Goal: Answer question/provide support: Share knowledge or assist other users

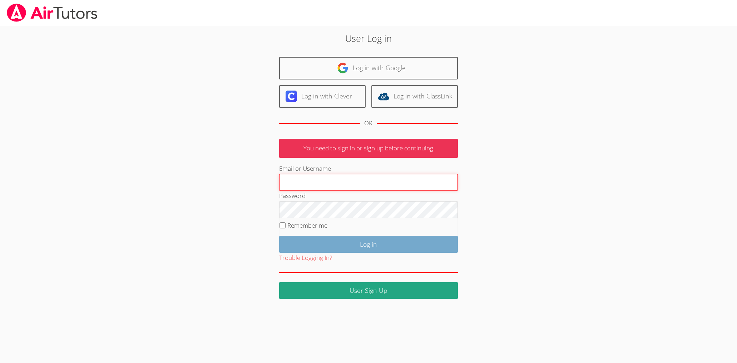
type input "[EMAIL_ADDRESS][DOMAIN_NAME]"
click at [304, 252] on input "Log in" at bounding box center [368, 244] width 179 height 17
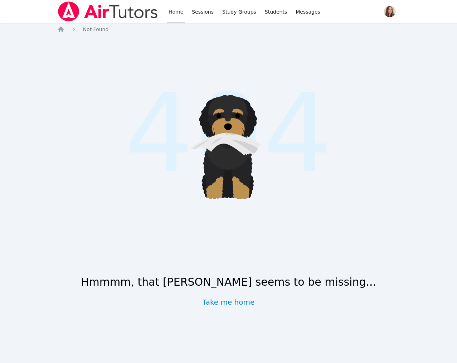
click at [184, 13] on link "Home" at bounding box center [176, 11] width 18 height 23
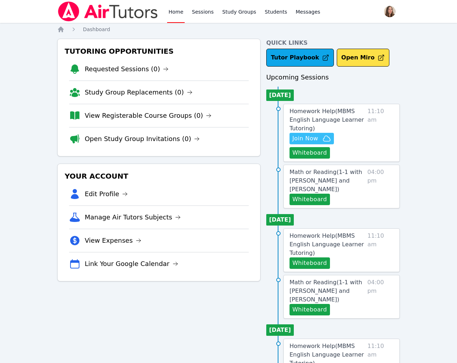
click at [318, 143] on span "Join Now" at bounding box center [305, 138] width 26 height 9
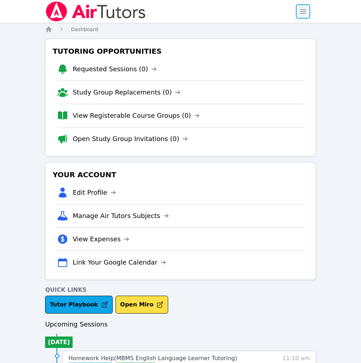
click at [307, 17] on span "button" at bounding box center [303, 12] width 16 height 16
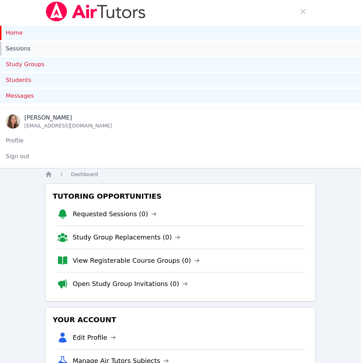
click at [97, 56] on link "Sessions" at bounding box center [180, 48] width 361 height 14
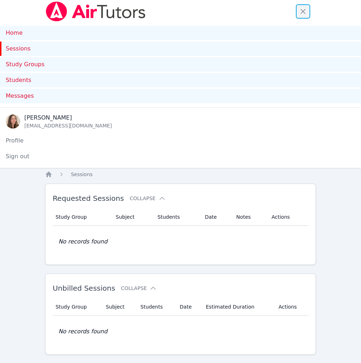
click at [301, 15] on span "button" at bounding box center [303, 12] width 16 height 16
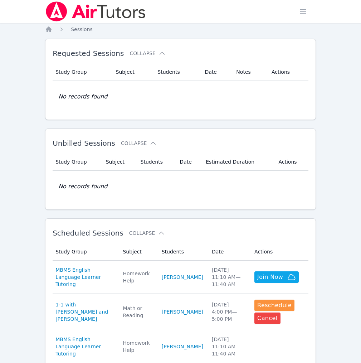
click at [102, 19] on img at bounding box center [95, 11] width 101 height 20
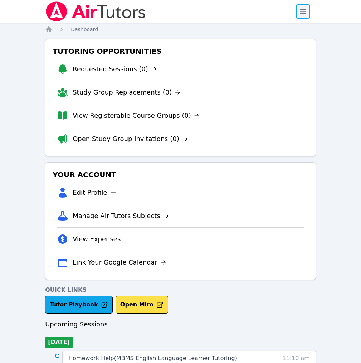
click at [302, 11] on span "button" at bounding box center [303, 12] width 16 height 16
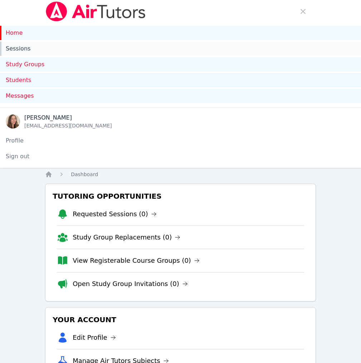
click at [125, 56] on link "Sessions" at bounding box center [180, 48] width 361 height 14
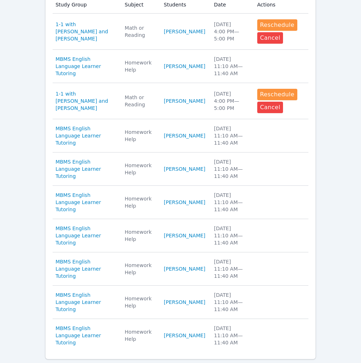
scroll to position [416, 0]
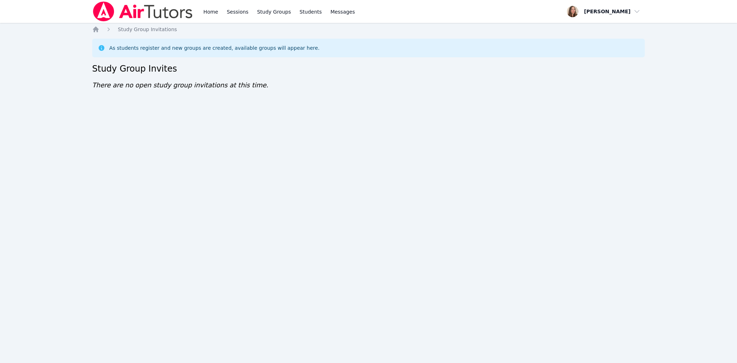
click at [222, 19] on div "Home Sessions Study Groups Students Messages" at bounding box center [224, 11] width 264 height 23
click at [220, 18] on link "Home" at bounding box center [211, 11] width 18 height 23
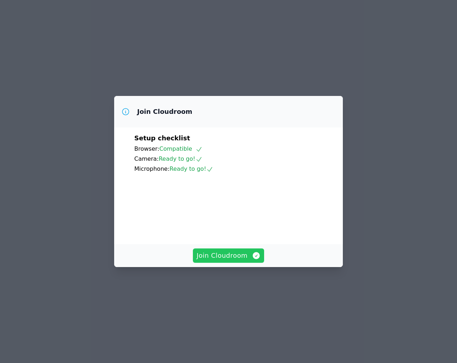
click at [236, 260] on span "Join Cloudroom" at bounding box center [228, 255] width 64 height 10
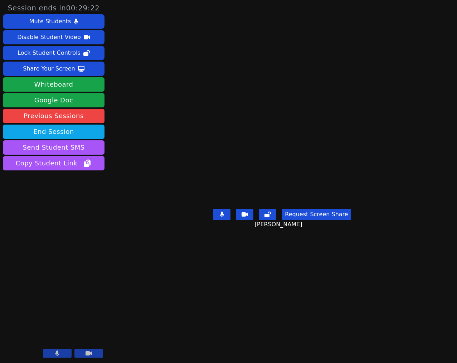
click at [290, 201] on video at bounding box center [281, 166] width 107 height 77
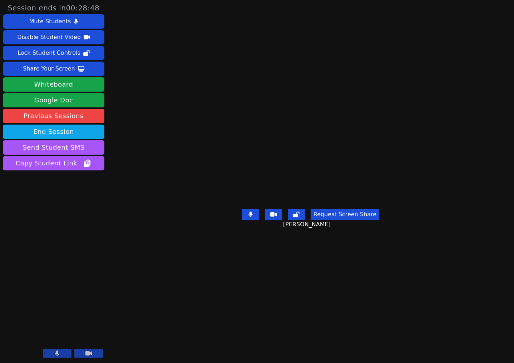
click at [332, 189] on video at bounding box center [310, 166] width 107 height 77
click at [338, 220] on button "Request Screen Share" at bounding box center [345, 213] width 69 height 11
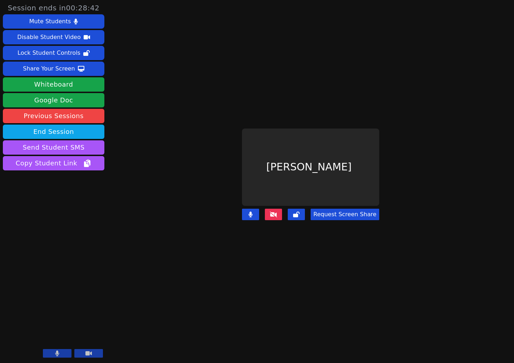
click at [329, 144] on div "[PERSON_NAME]" at bounding box center [310, 166] width 137 height 77
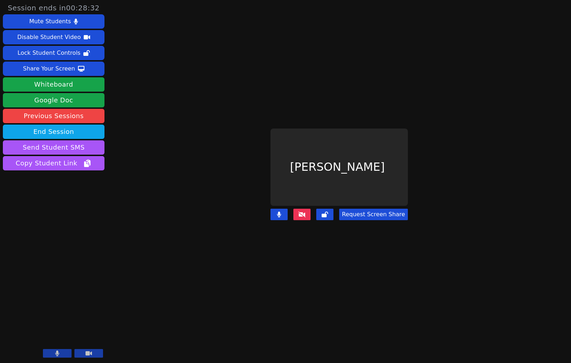
click at [438, 144] on main "Kirill Strizhov Request Screen Share" at bounding box center [339, 181] width 246 height 363
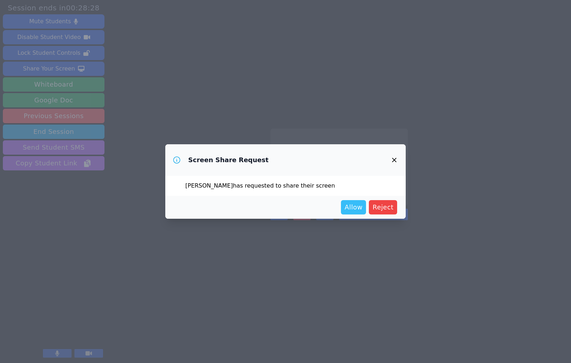
click at [366, 206] on button "Allow" at bounding box center [353, 207] width 25 height 14
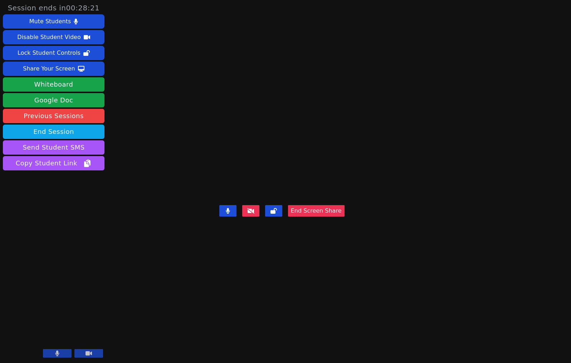
click at [309, 202] on video at bounding box center [281, 167] width 107 height 70
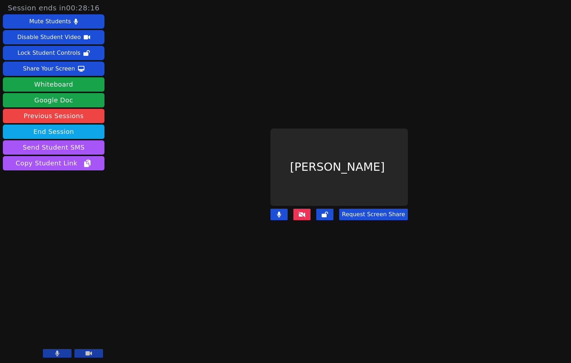
click at [302, 220] on button at bounding box center [301, 213] width 17 height 11
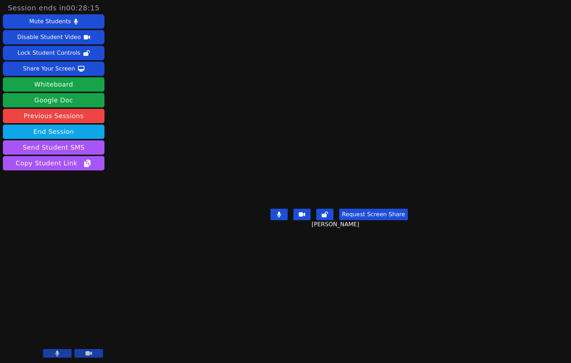
click at [297, 194] on video at bounding box center [338, 166] width 107 height 77
click at [344, 197] on video at bounding box center [338, 166] width 107 height 77
click at [59, 74] on div "Share Your Screen" at bounding box center [49, 68] width 52 height 11
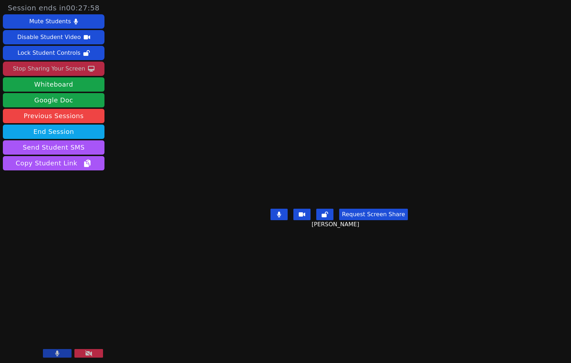
click at [285, 128] on video at bounding box center [338, 166] width 107 height 77
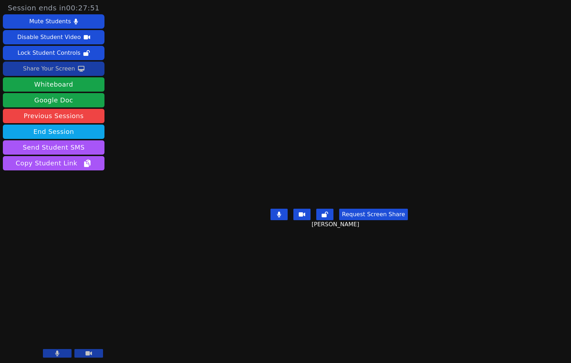
click at [285, 206] on video at bounding box center [338, 166] width 107 height 77
click at [57, 101] on body "Session ends in 00:27:44 Mute Students Disable Student Video Lock Student Contr…" at bounding box center [285, 181] width 571 height 363
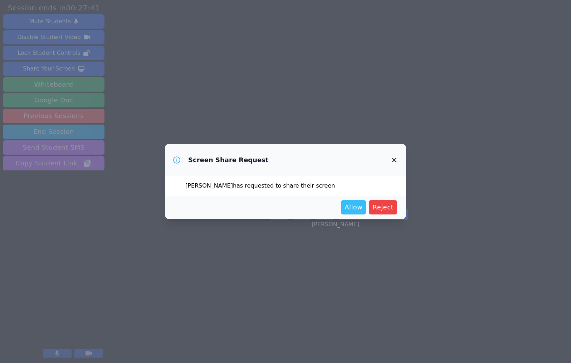
click at [362, 212] on span "Allow" at bounding box center [353, 207] width 18 height 10
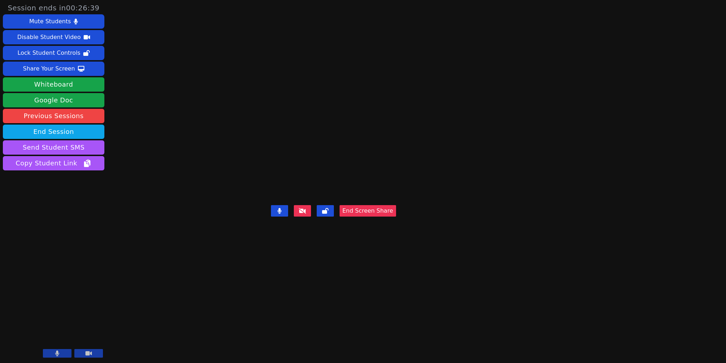
click at [396, 216] on button "End Screen Share" at bounding box center [368, 210] width 56 height 11
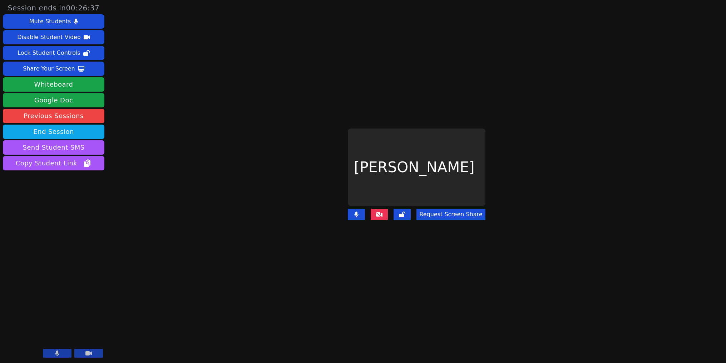
click at [179, 115] on div "Session ends in 00:26:37 Mute Students Disable Student Video Lock Student Contr…" at bounding box center [363, 181] width 726 height 363
click at [376, 217] on icon at bounding box center [379, 214] width 7 height 6
click at [258, 182] on div "Session ends in 00:26:36 Mute Students Disable Student Video Lock Student Contr…" at bounding box center [363, 181] width 726 height 363
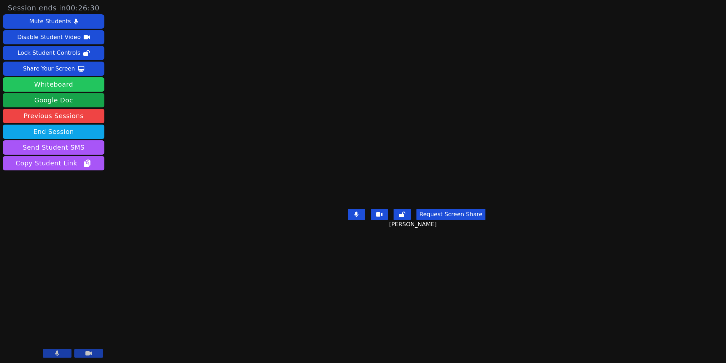
click at [72, 92] on button "Whiteboard" at bounding box center [54, 84] width 102 height 14
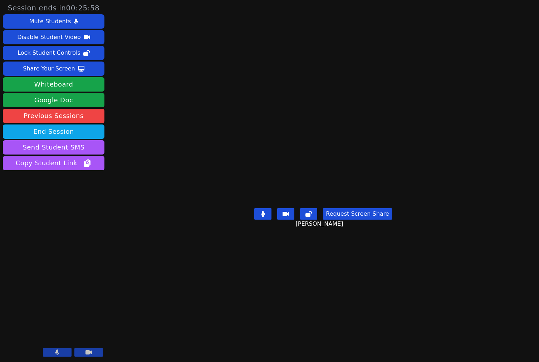
click at [456, 222] on div "Session ends in 00:25:58 Mute Students Disable Student Video Lock Student Contr…" at bounding box center [269, 181] width 539 height 362
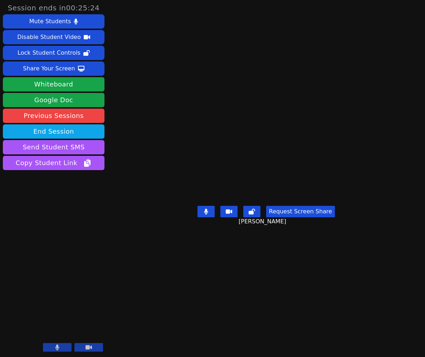
click at [259, 171] on video at bounding box center [265, 164] width 107 height 77
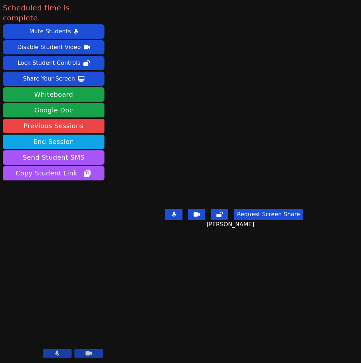
click at [285, 189] on video at bounding box center [234, 166] width 107 height 77
click at [288, 184] on video at bounding box center [234, 166] width 107 height 77
click at [80, 149] on button "End Session" at bounding box center [54, 141] width 102 height 14
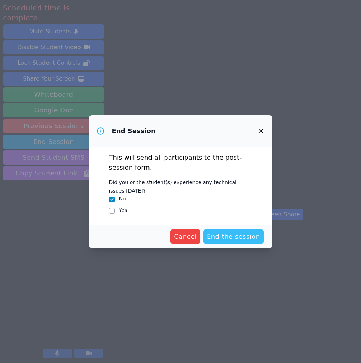
click at [243, 243] on button "End the session" at bounding box center [233, 236] width 60 height 14
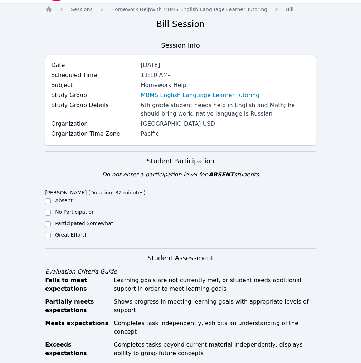
scroll to position [181, 0]
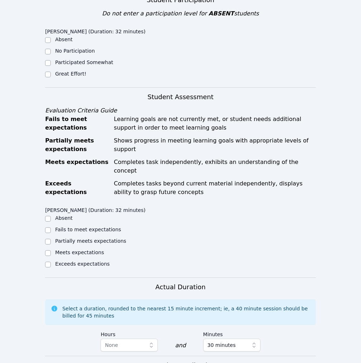
click at [72, 83] on div "Kirill Strizhov (Duration: 32 minutes) Absent No Participation Participated Som…" at bounding box center [112, 54] width 135 height 58
click at [72, 77] on label "Great Effort!" at bounding box center [70, 74] width 31 height 6
click at [51, 77] on input "Great Effort!" at bounding box center [48, 75] width 6 height 6
checkbox input "true"
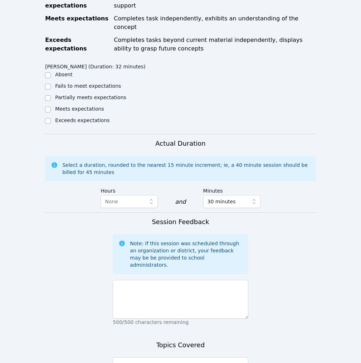
click at [75, 112] on label "Meets expectations" at bounding box center [79, 109] width 49 height 6
click at [51, 112] on input "Meets expectations" at bounding box center [48, 110] width 6 height 6
checkbox input "true"
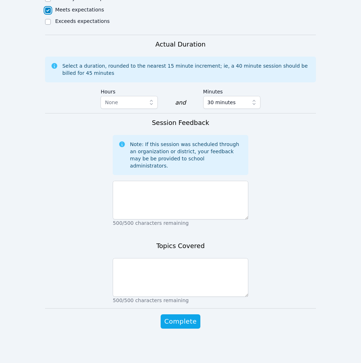
scroll to position [562, 0]
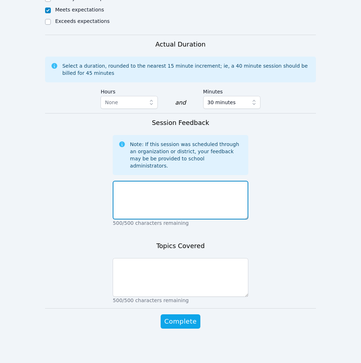
click at [130, 219] on textarea at bounding box center [180, 200] width 135 height 39
type textarea "We worked on his spelling words. He was focused and worked hard."
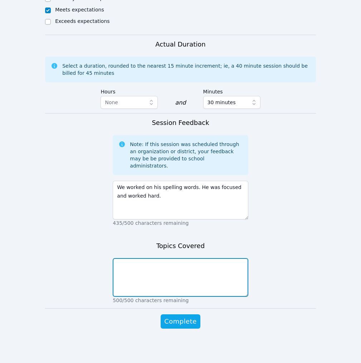
click at [139, 296] on textarea at bounding box center [180, 277] width 135 height 39
type textarea "spelling and vocab"
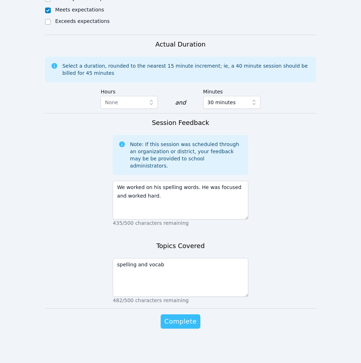
click at [178, 316] on span "Complete" at bounding box center [180, 321] width 32 height 10
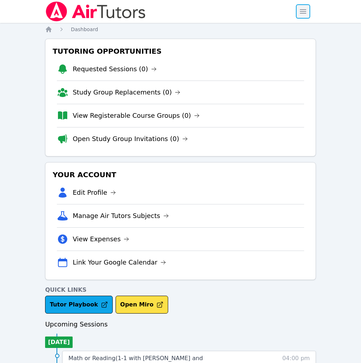
click at [299, 10] on span "button" at bounding box center [303, 12] width 16 height 16
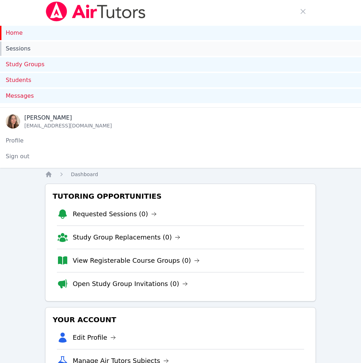
click at [34, 56] on link "Sessions" at bounding box center [180, 48] width 361 height 14
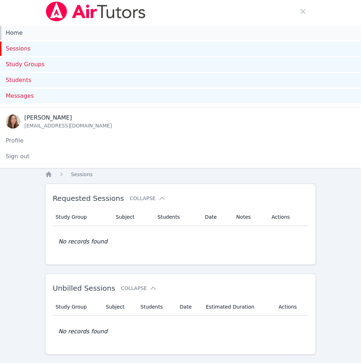
click at [24, 40] on link "Home" at bounding box center [180, 33] width 361 height 14
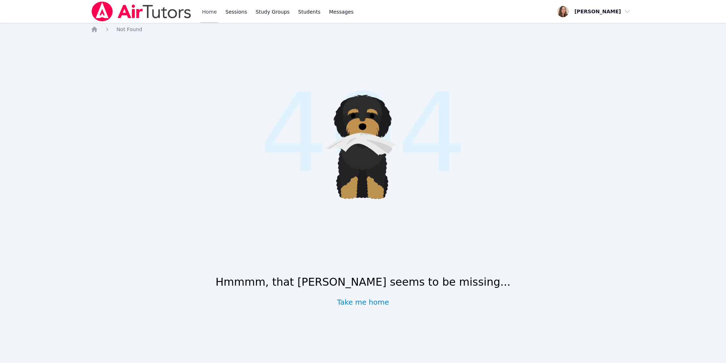
click at [218, 15] on link "Home" at bounding box center [210, 11] width 18 height 23
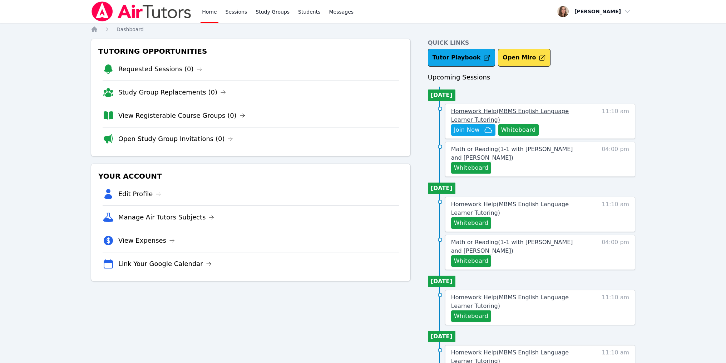
click at [521, 123] on span "Homework Help ( MBMS English Language Learner Tutoring )" at bounding box center [510, 115] width 118 height 15
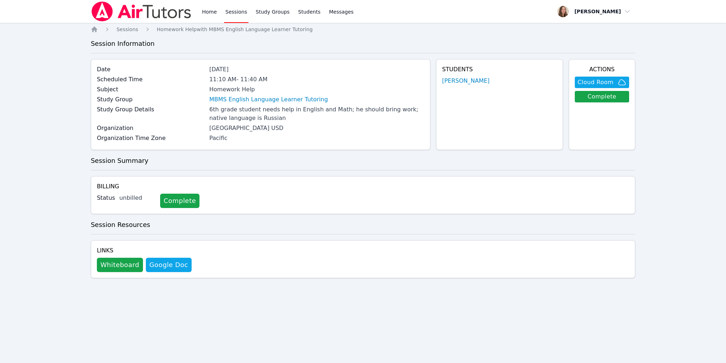
scroll to position [9, 0]
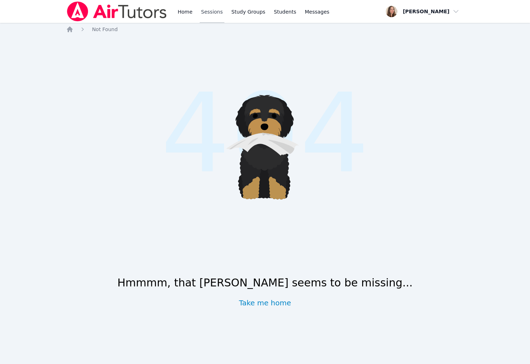
click at [224, 16] on link "Sessions" at bounding box center [212, 11] width 25 height 23
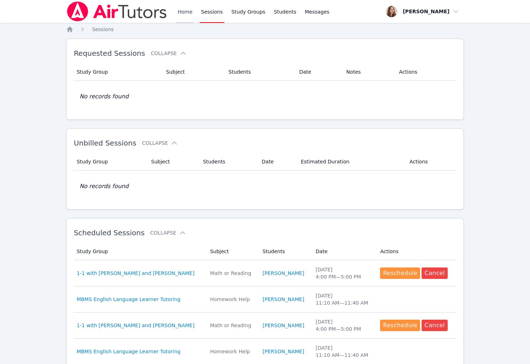
click at [193, 18] on link "Home" at bounding box center [185, 11] width 18 height 23
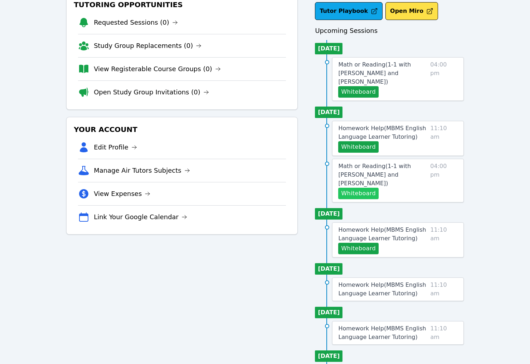
scroll to position [53, 0]
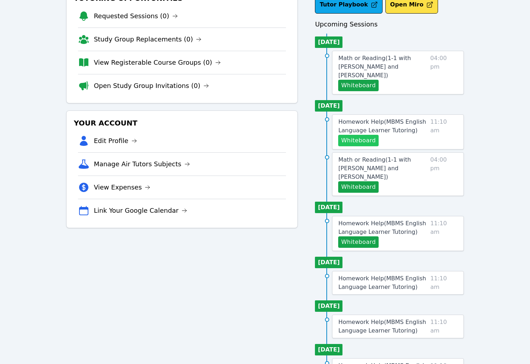
click at [362, 146] on button "Whiteboard" at bounding box center [358, 140] width 40 height 11
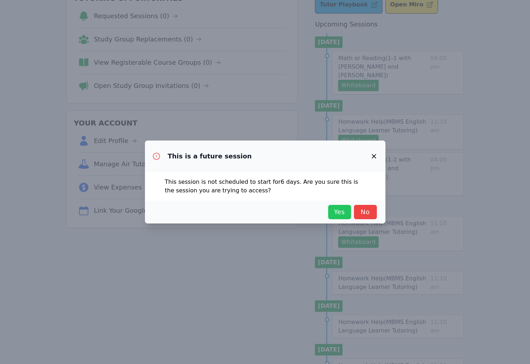
click at [339, 217] on span "Yes" at bounding box center [339, 212] width 16 height 10
